Goal: Task Accomplishment & Management: Manage account settings

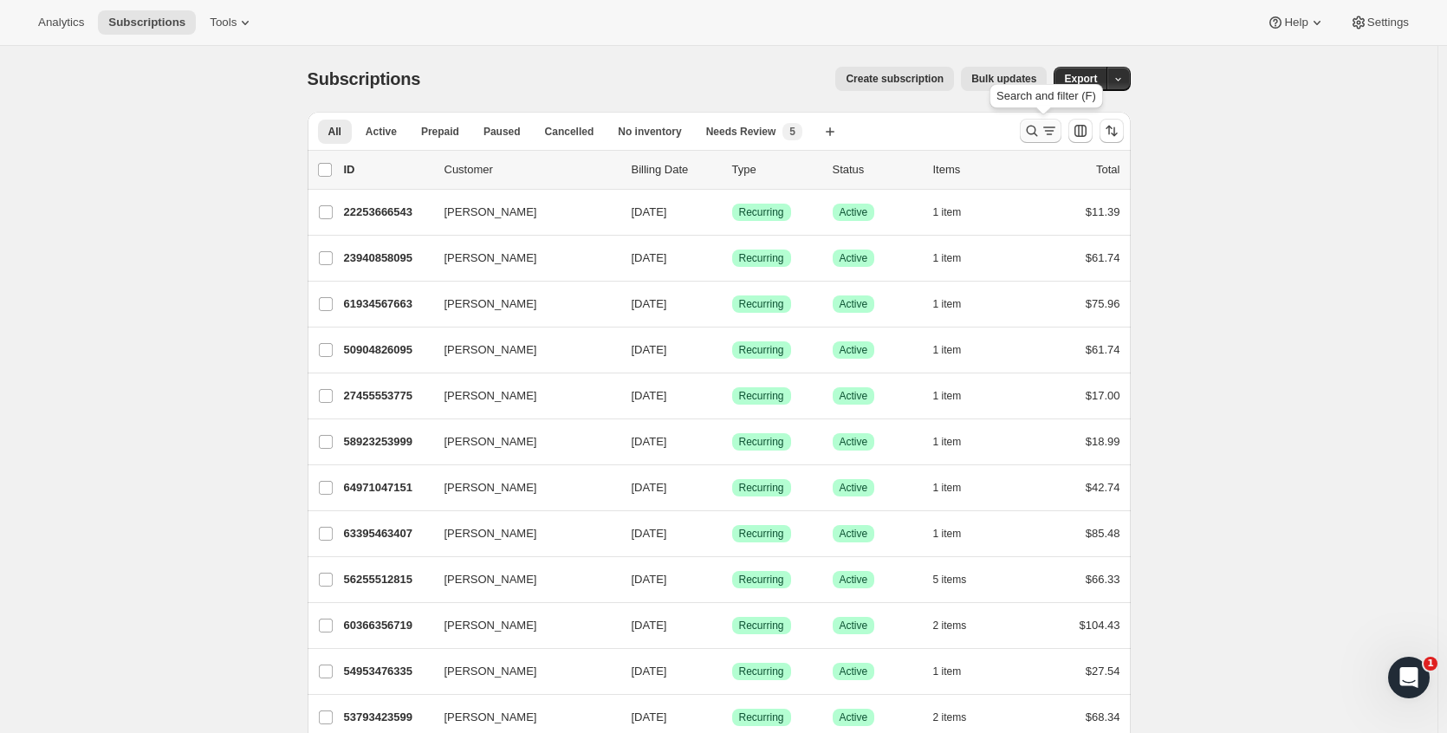
click at [1033, 132] on icon "Search and filter results" at bounding box center [1031, 130] width 17 height 17
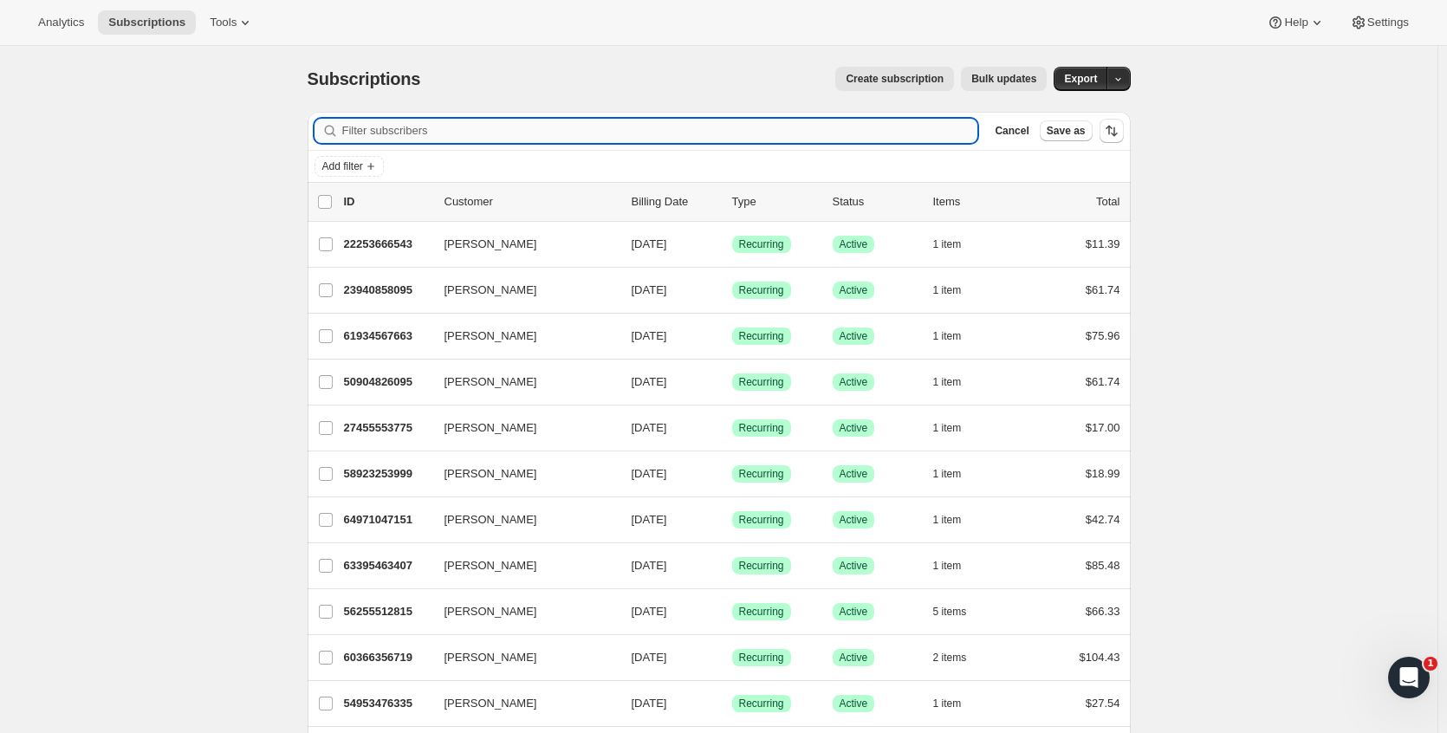
click at [599, 135] on input "Filter subscribers" at bounding box center [660, 131] width 636 height 24
paste input "[EMAIL_ADDRESS][DOMAIN_NAME]"
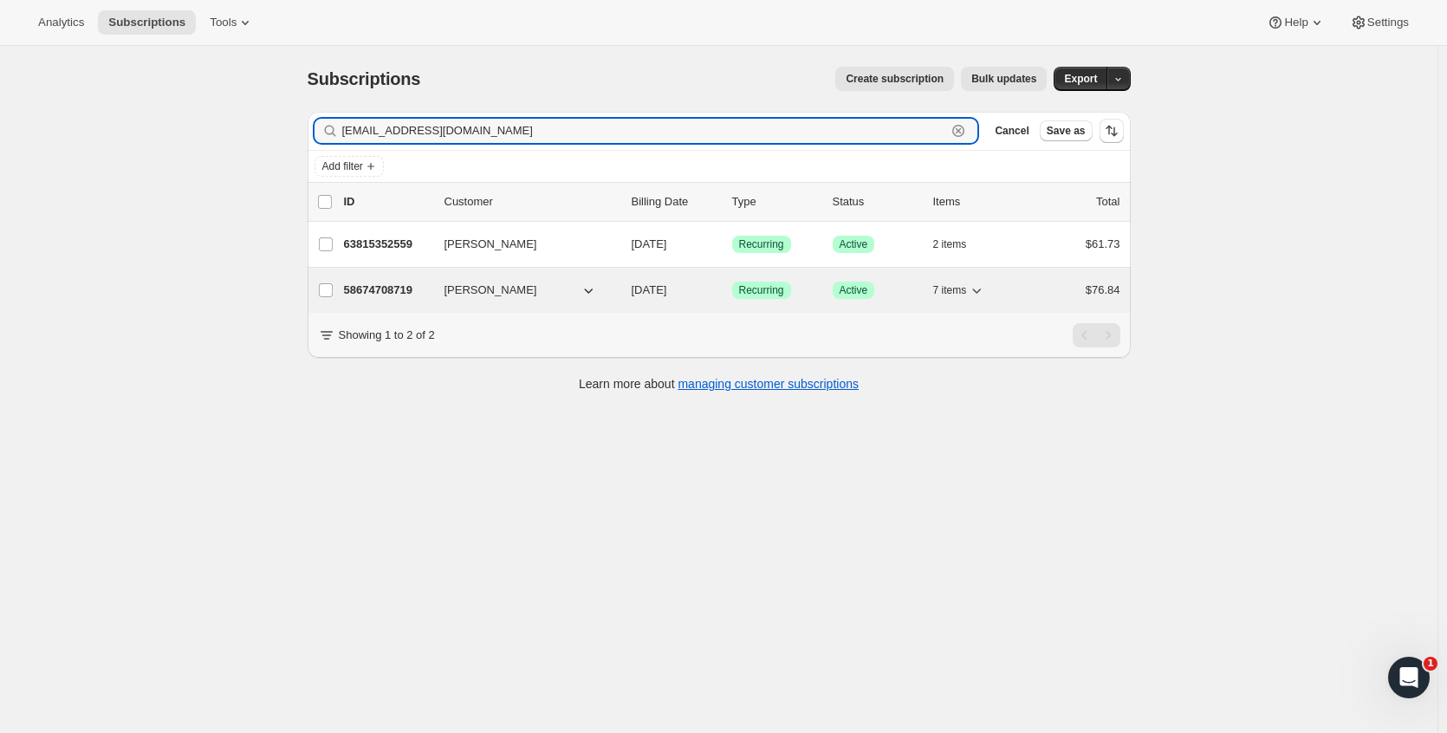
type input "[EMAIL_ADDRESS][DOMAIN_NAME]"
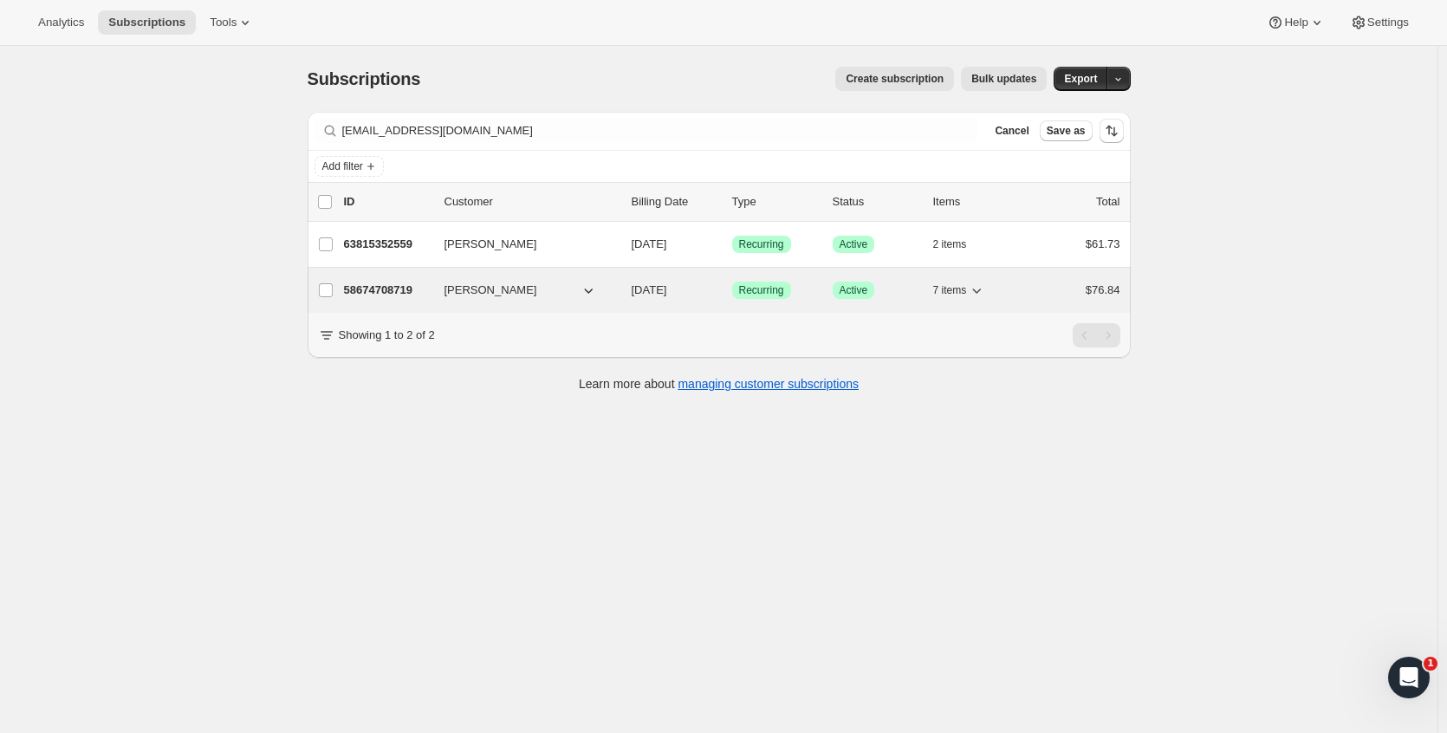
click at [371, 285] on p "58674708719" at bounding box center [387, 290] width 87 height 17
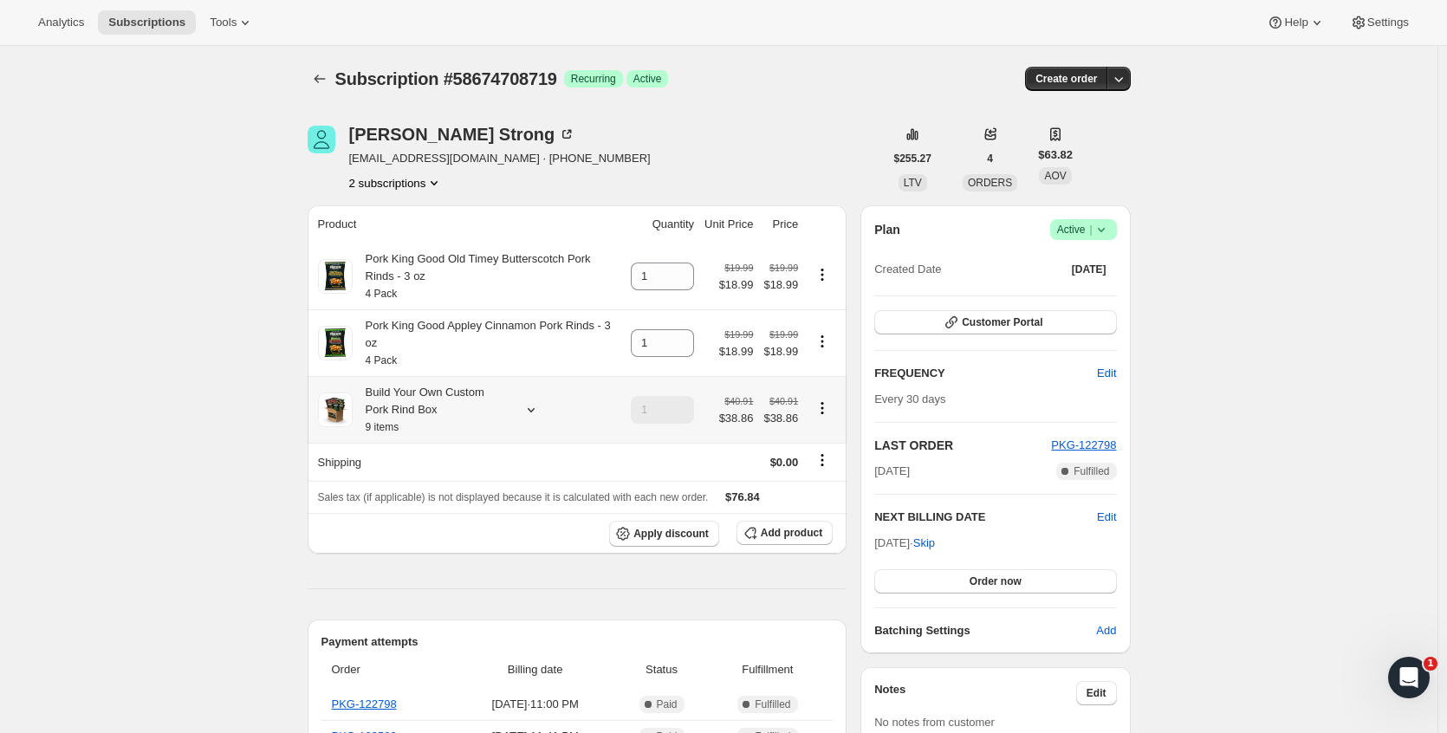
click at [451, 394] on div "Build Your Own Custom Pork Rind Box 9 items" at bounding box center [431, 410] width 156 height 52
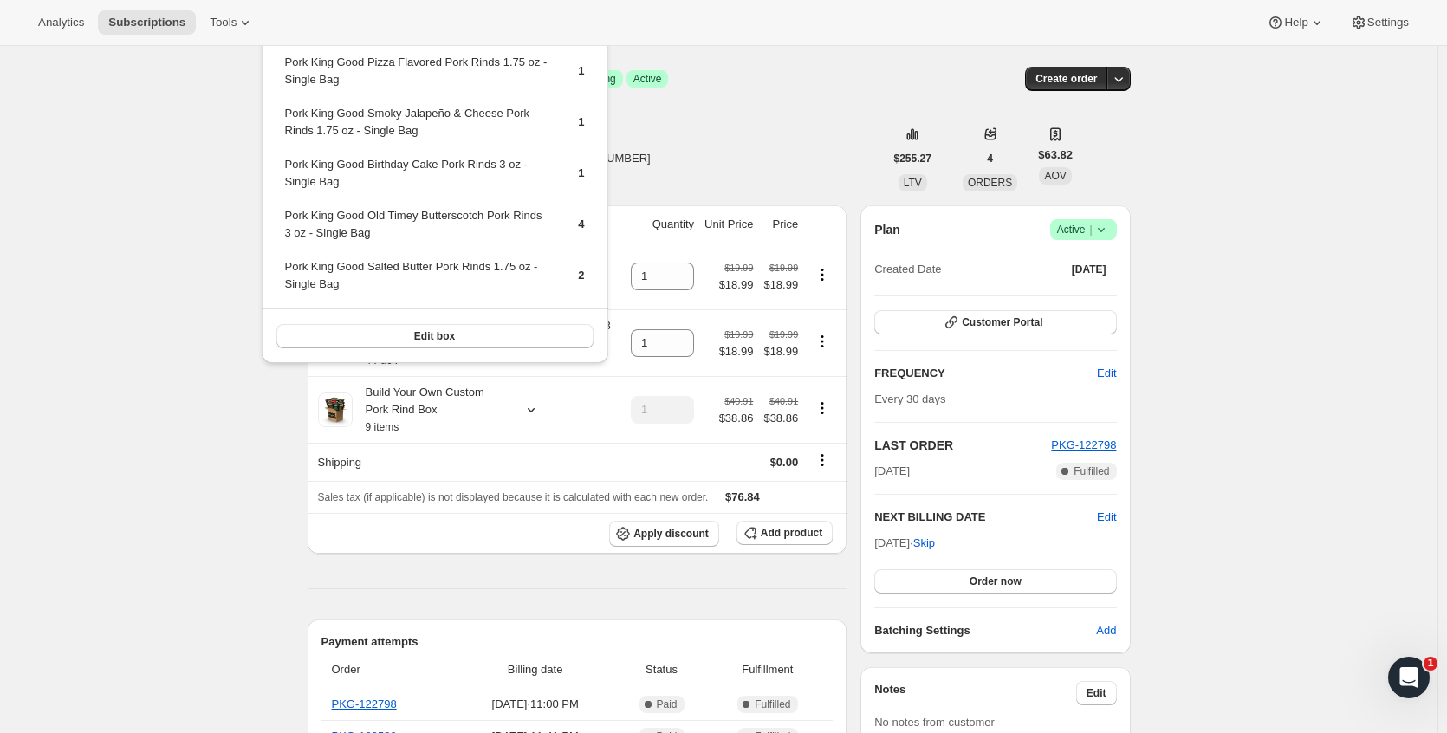
click at [135, 354] on div "Subscription #58674708719. This page is ready Subscription #58674708719 Success…" at bounding box center [719, 746] width 1438 height 1400
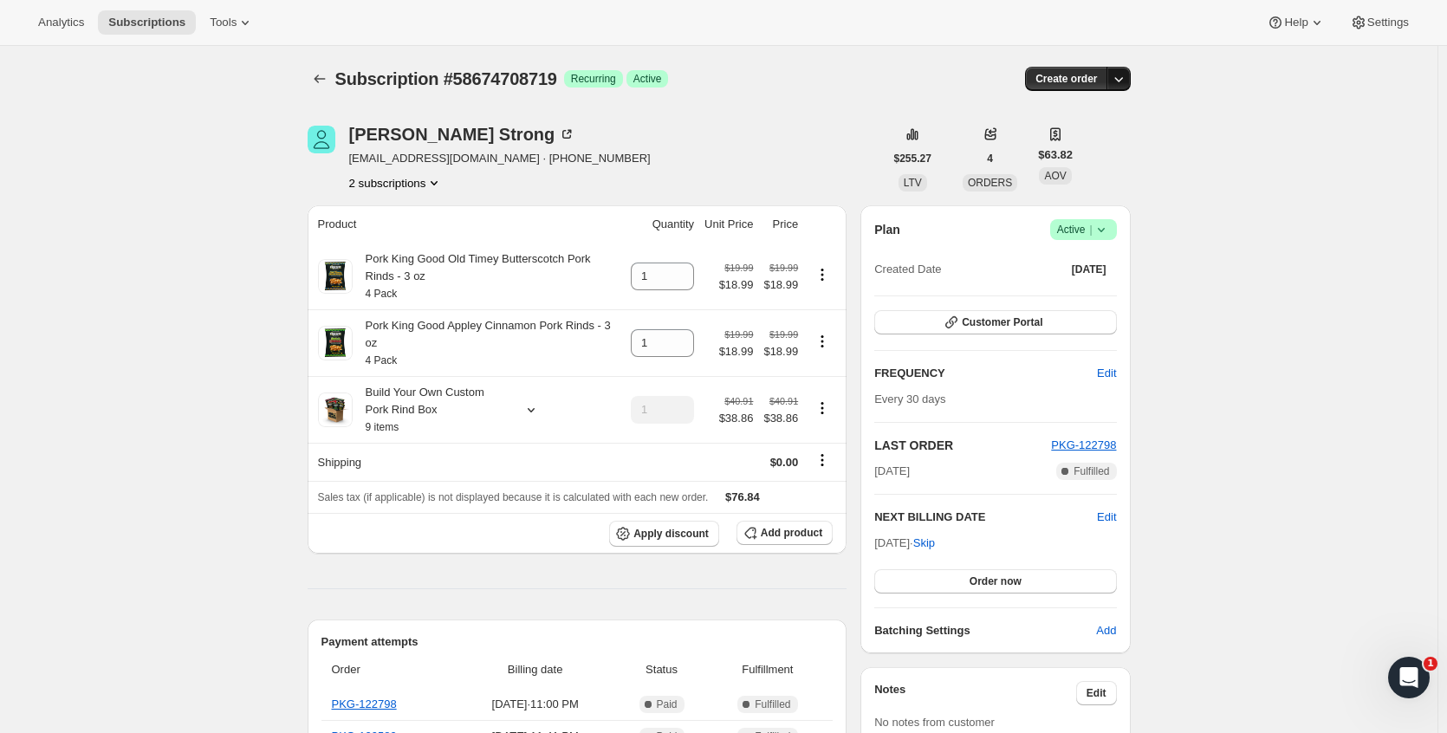
click at [1123, 84] on icon "button" at bounding box center [1118, 78] width 17 height 17
click at [742, 140] on div "[PERSON_NAME] [EMAIL_ADDRESS][DOMAIN_NAME] · [PHONE_NUMBER] 2 subscriptions" at bounding box center [596, 159] width 576 height 66
click at [1110, 230] on icon at bounding box center [1101, 229] width 17 height 17
click at [1084, 298] on span "Cancel subscription" at bounding box center [1089, 293] width 98 height 13
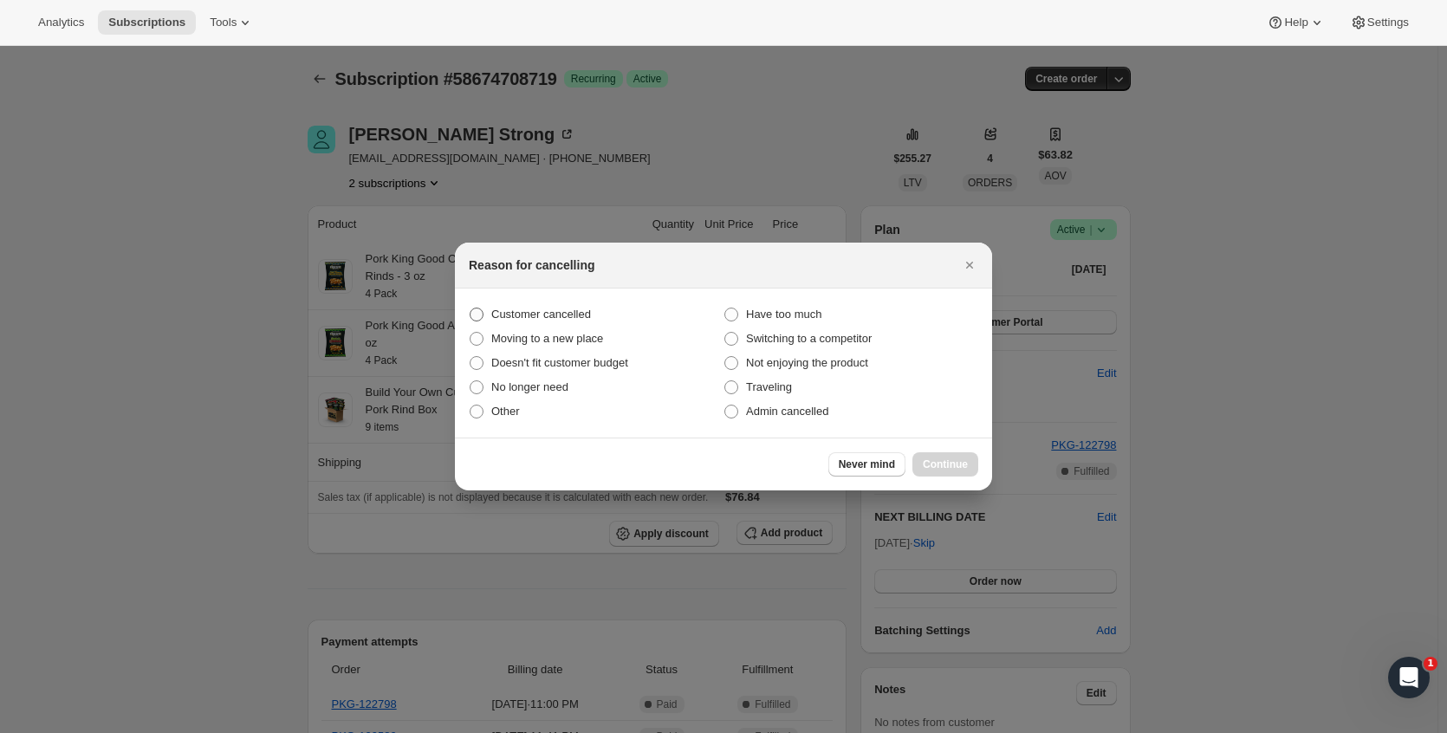
click at [548, 315] on span "Customer cancelled" at bounding box center [541, 314] width 100 height 13
click at [471, 308] on input "Customer cancelled" at bounding box center [470, 308] width 1 height 1
radio input "true"
click at [947, 462] on span "Continue" at bounding box center [945, 465] width 45 height 14
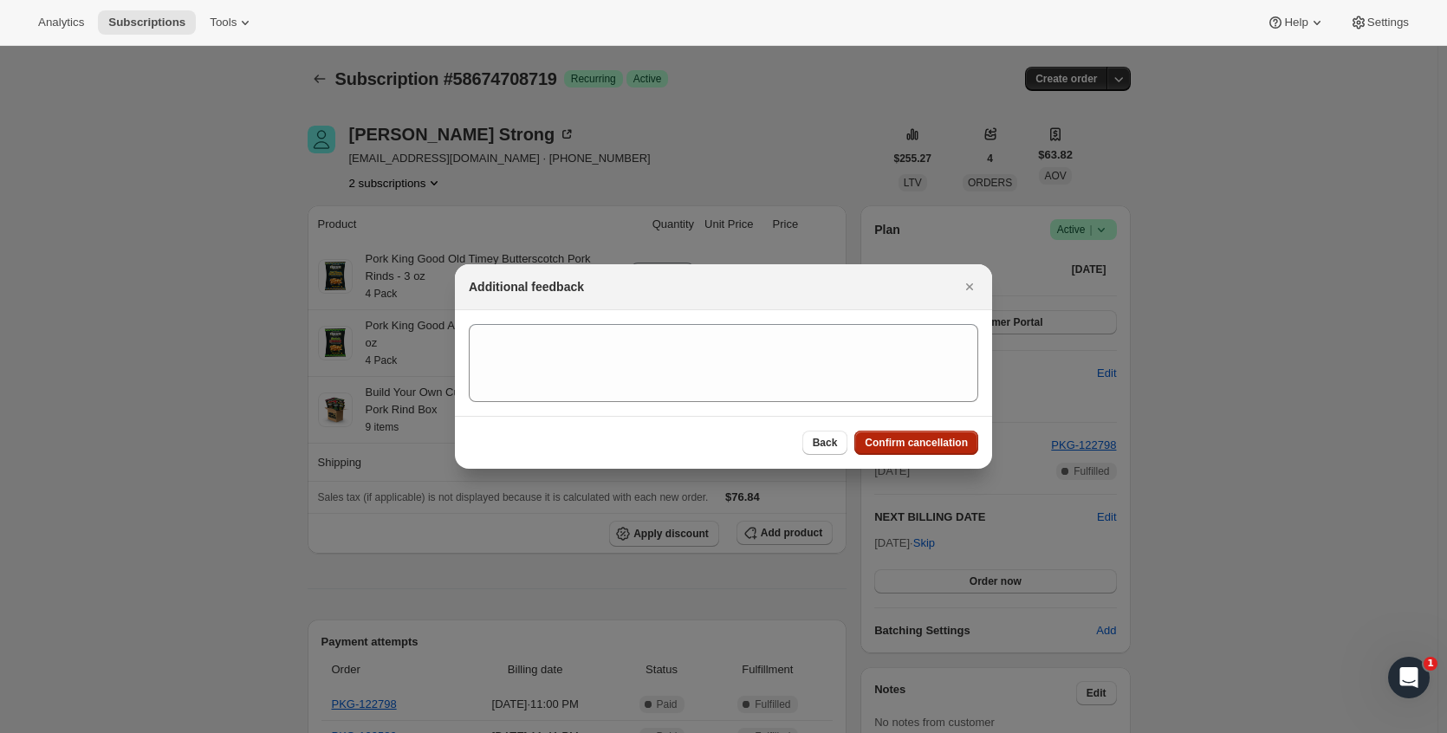
click at [902, 442] on span "Confirm cancellation" at bounding box center [916, 443] width 103 height 14
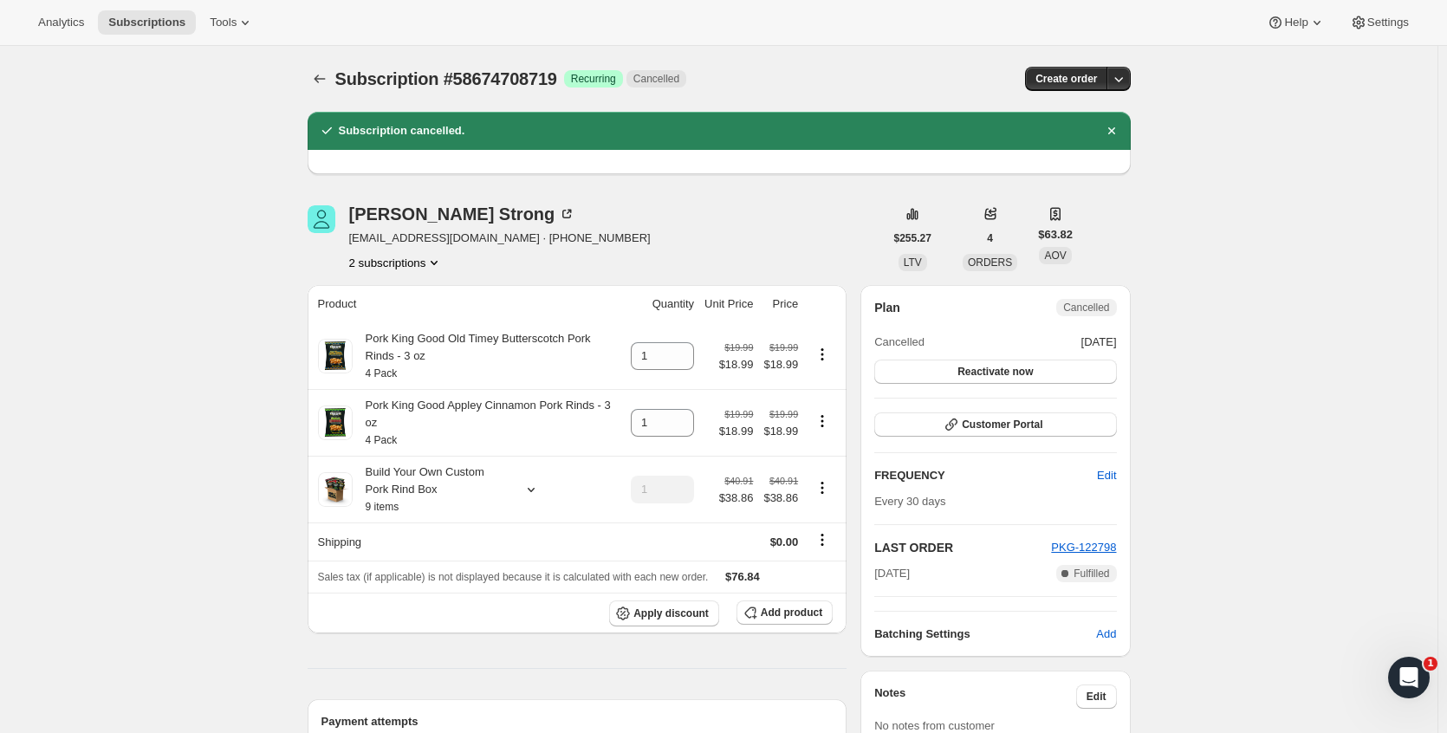
click at [395, 267] on button "2 subscriptions" at bounding box center [396, 262] width 94 height 17
click at [360, 328] on span "63815352559" at bounding box center [375, 324] width 69 height 13
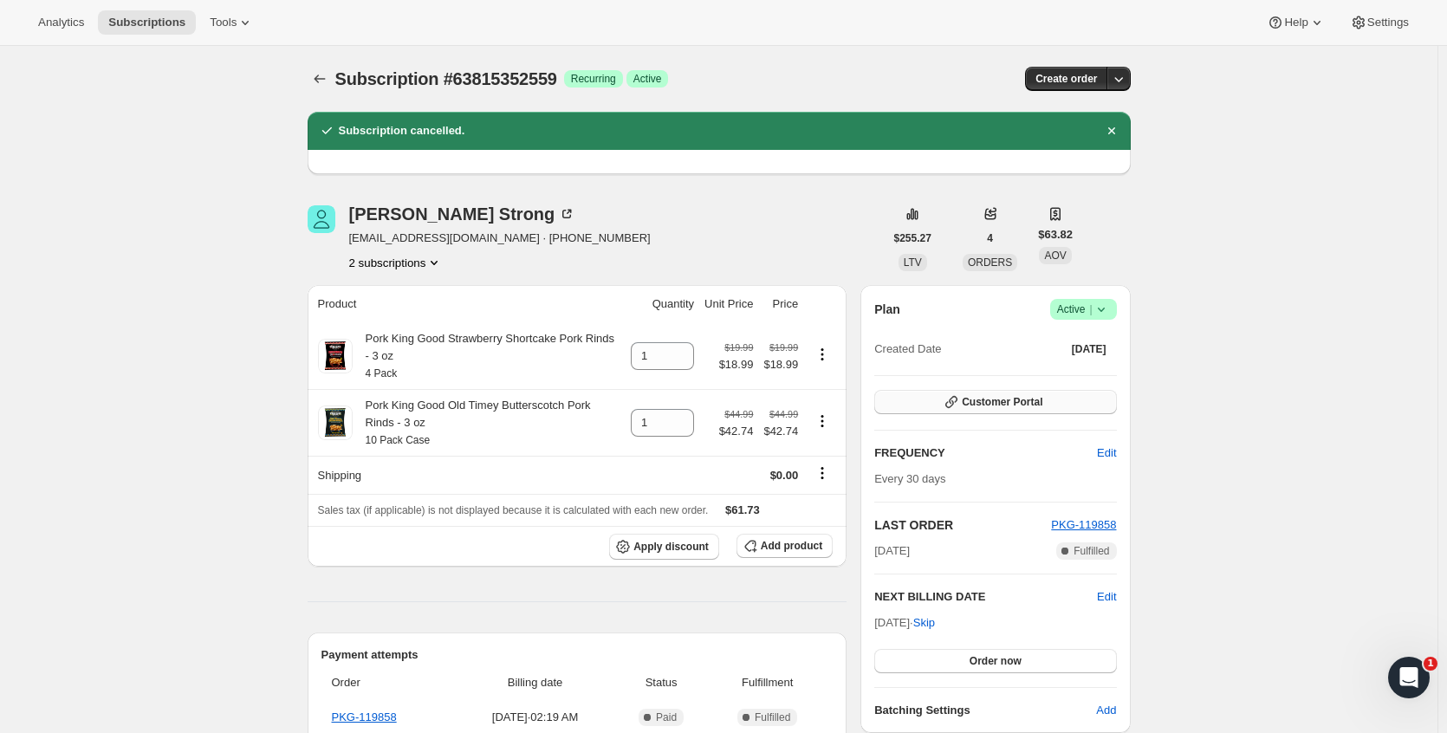
click at [960, 405] on icon "button" at bounding box center [951, 401] width 17 height 17
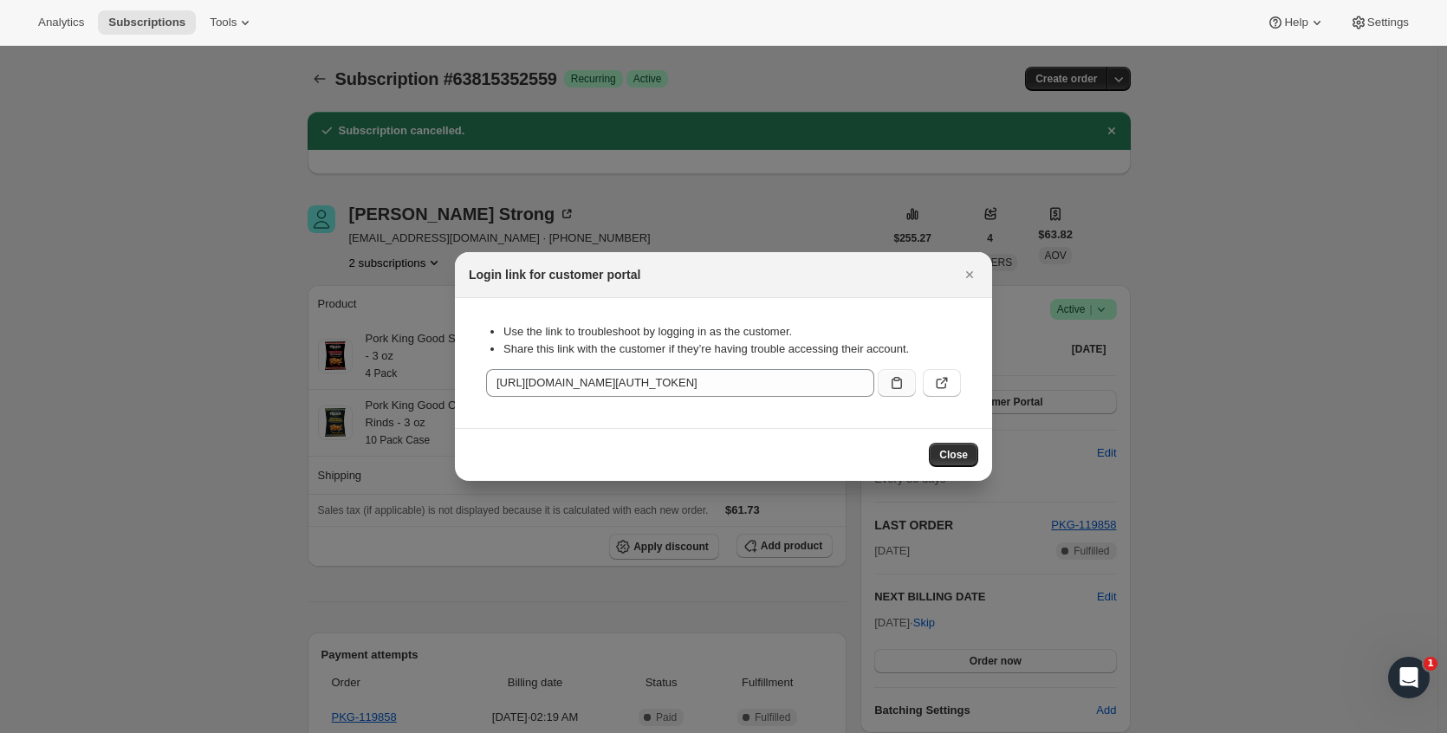
click at [901, 381] on icon ":rm4:" at bounding box center [897, 383] width 10 height 12
click at [958, 460] on span "Close" at bounding box center [953, 455] width 29 height 14
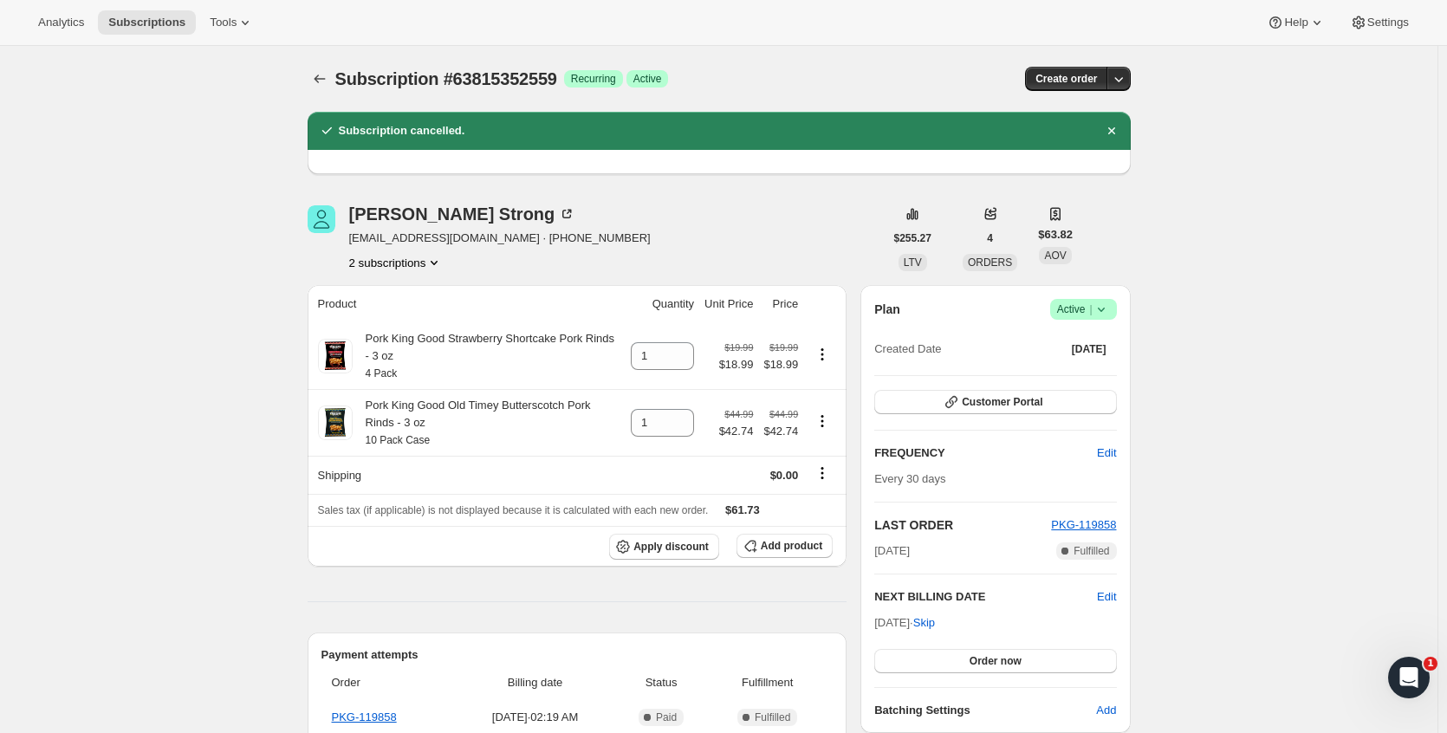
click at [435, 259] on icon "Product actions" at bounding box center [433, 262] width 17 height 17
click at [384, 289] on span "58674708719" at bounding box center [375, 295] width 69 height 13
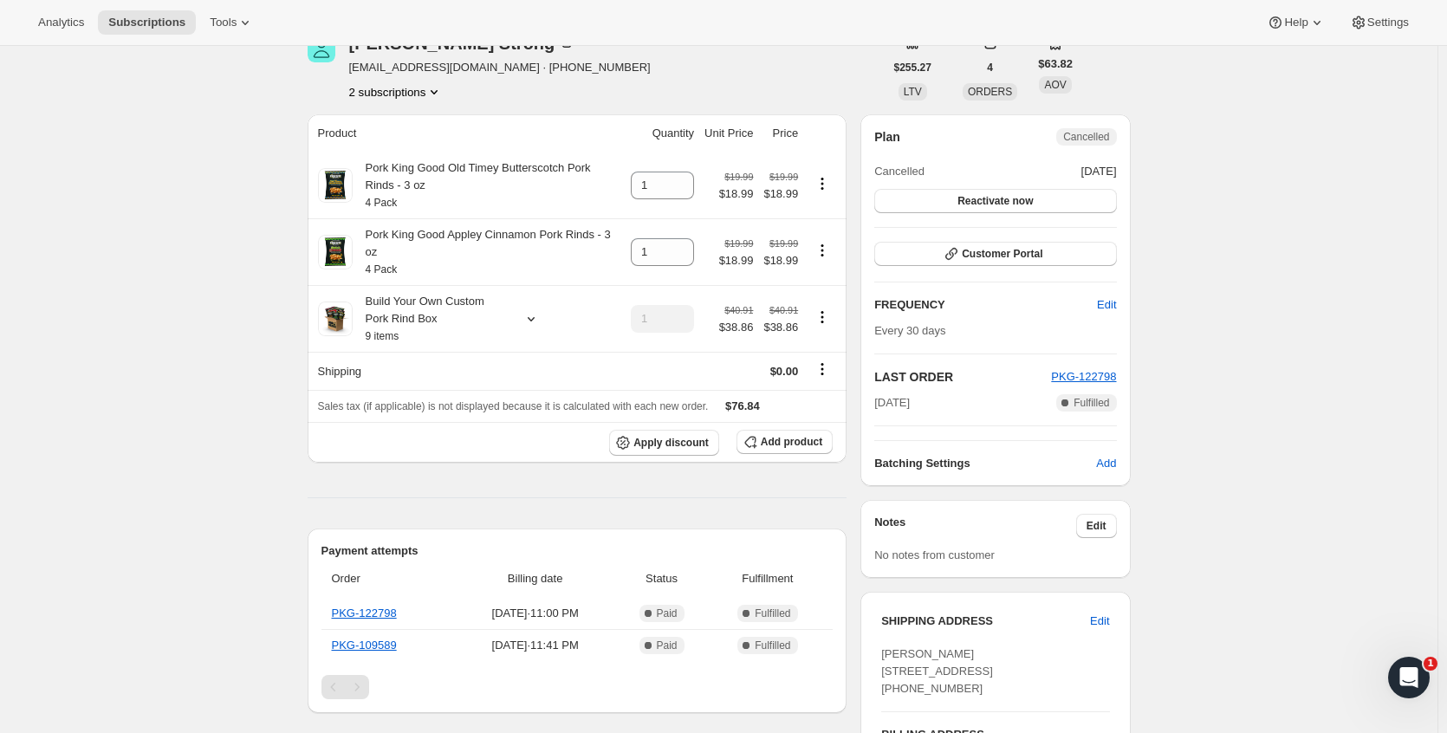
scroll to position [173, 0]
click at [360, 604] on link "PKG-122798" at bounding box center [364, 610] width 65 height 13
